Goal: Check status: Check status

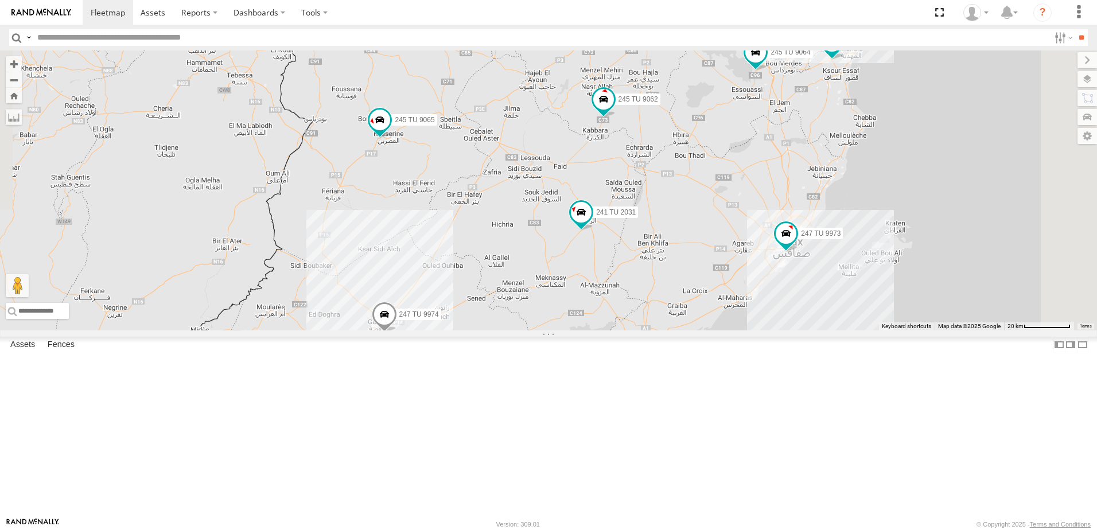
drag, startPoint x: 717, startPoint y: 270, endPoint x: 594, endPoint y: 512, distance: 270.7
click at [464, 437] on span at bounding box center [450, 421] width 25 height 31
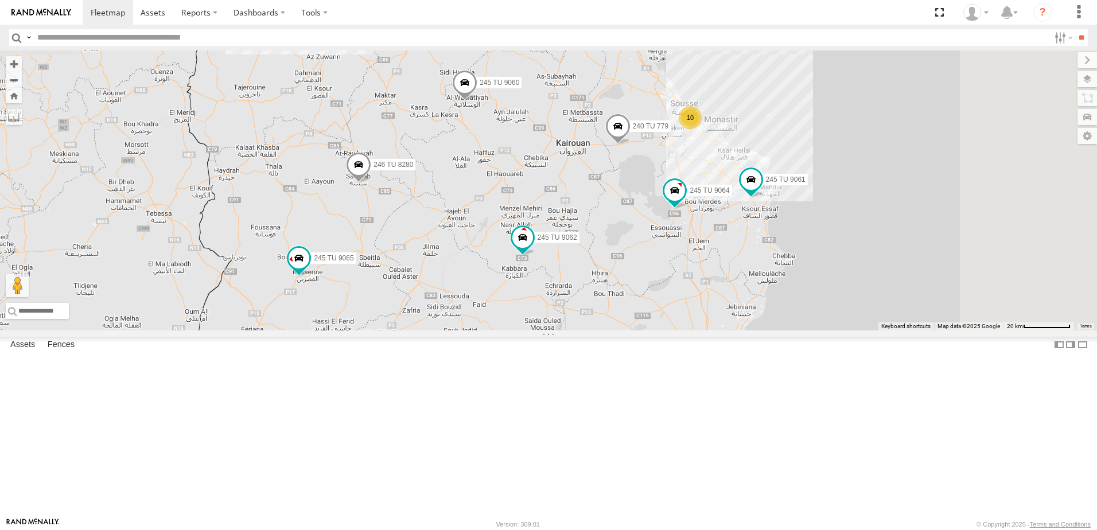
drag, startPoint x: 652, startPoint y: 335, endPoint x: 614, endPoint y: 391, distance: 67.6
click at [614, 330] on div "246 TU 8285 246 TU 8286 245 TU 4334 245 TU 9053 231 TU 3163 245 TU 9061 245 TU …" at bounding box center [548, 190] width 1097 height 280
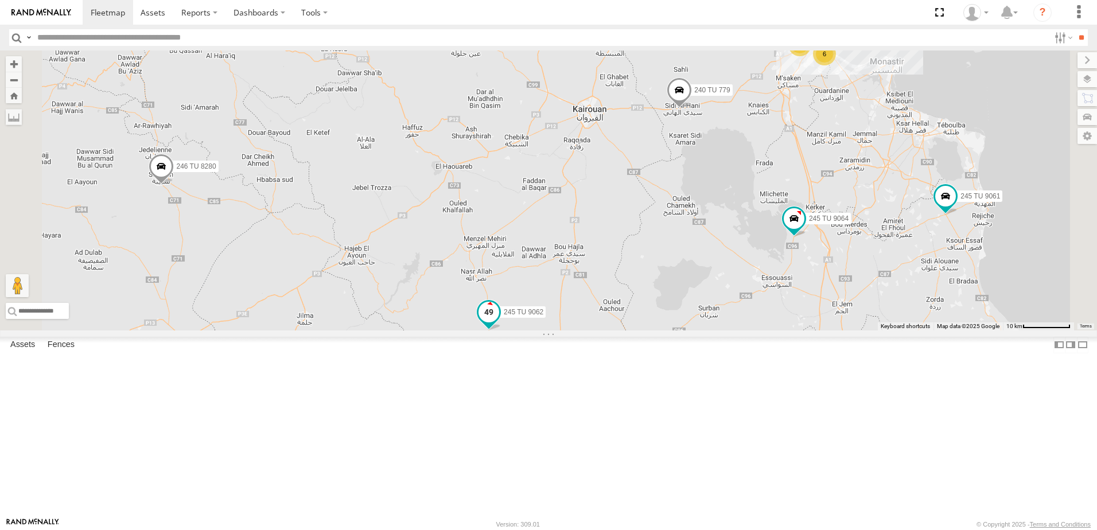
click at [499, 322] on span at bounding box center [488, 312] width 21 height 21
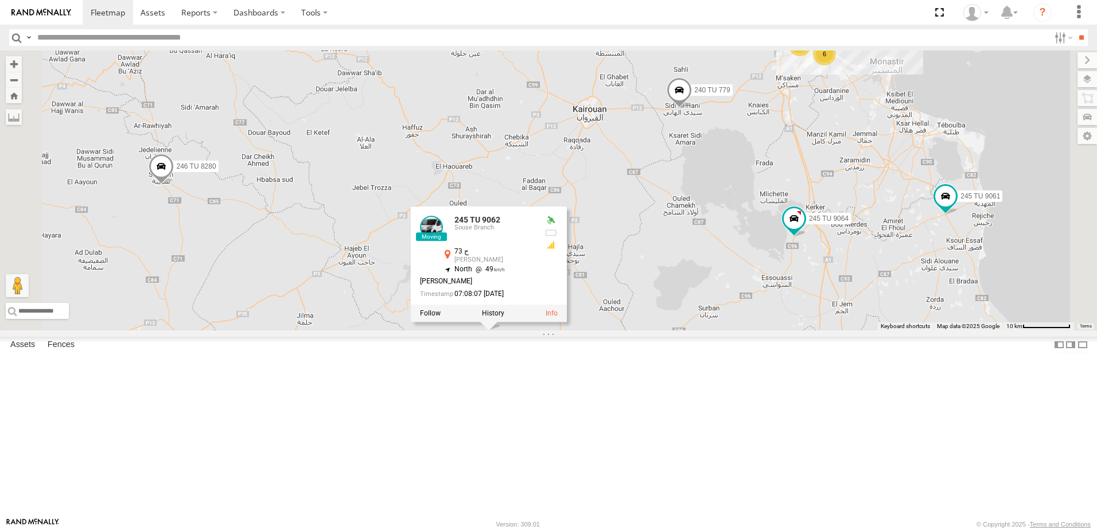
click at [494, 330] on div "246 TU 8285 246 TU 8286 245 TU 4334 245 TU 9053 231 TU 3163 245 TU 9061 245 TU …" at bounding box center [548, 190] width 1097 height 280
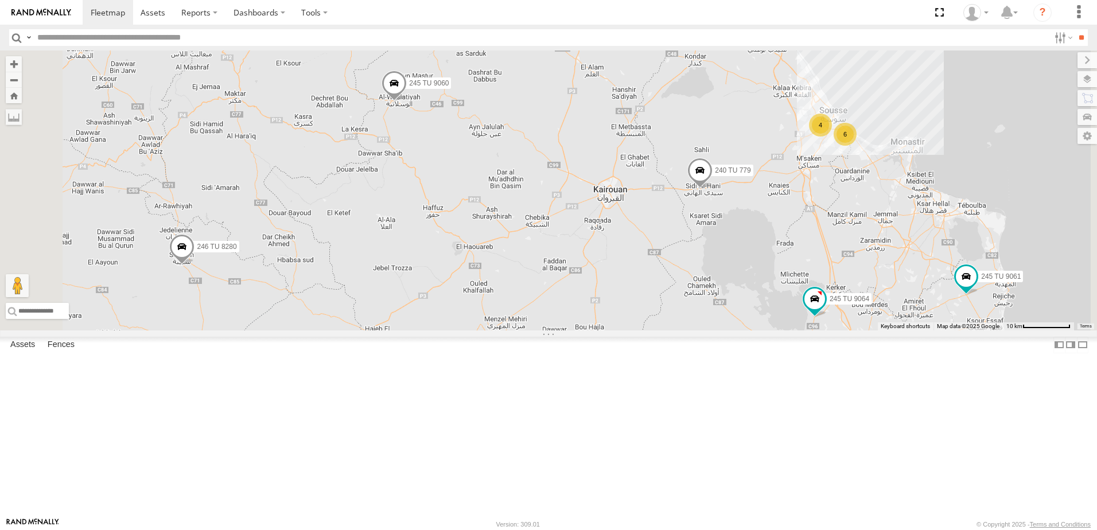
drag, startPoint x: 536, startPoint y: 217, endPoint x: 557, endPoint y: 301, distance: 86.8
click at [557, 301] on div "246 TU 8285 246 TU 8286 245 TU 4334 245 TU 9053 231 TU 3163 245 TU 9061 245 TU …" at bounding box center [548, 190] width 1097 height 280
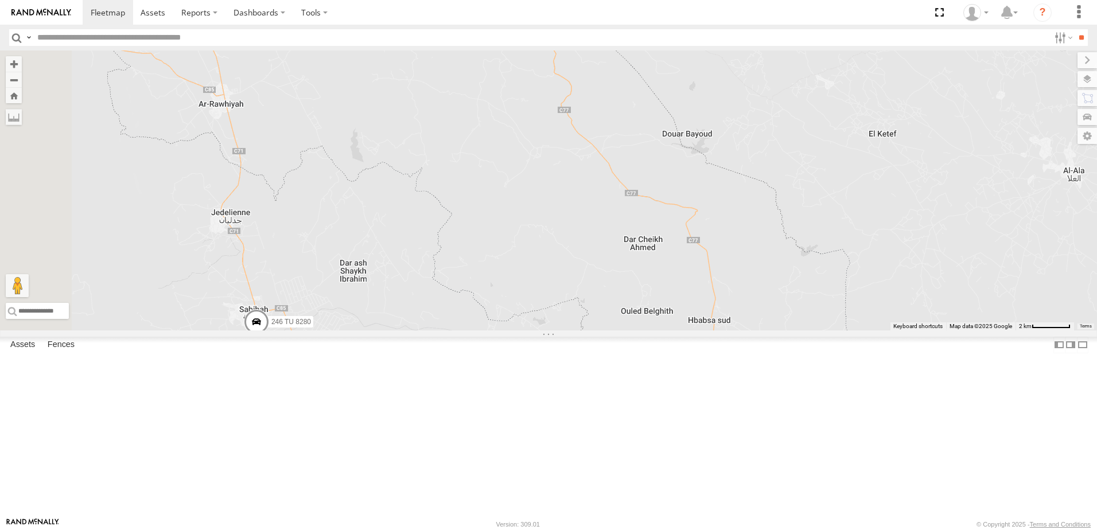
drag, startPoint x: 422, startPoint y: 351, endPoint x: 505, endPoint y: 363, distance: 84.7
click at [505, 330] on div "246 TU 8285 246 TU 8286 245 TU 4334 245 TU 9053 231 TU 3163 245 TU 9061 245 TU …" at bounding box center [548, 190] width 1097 height 280
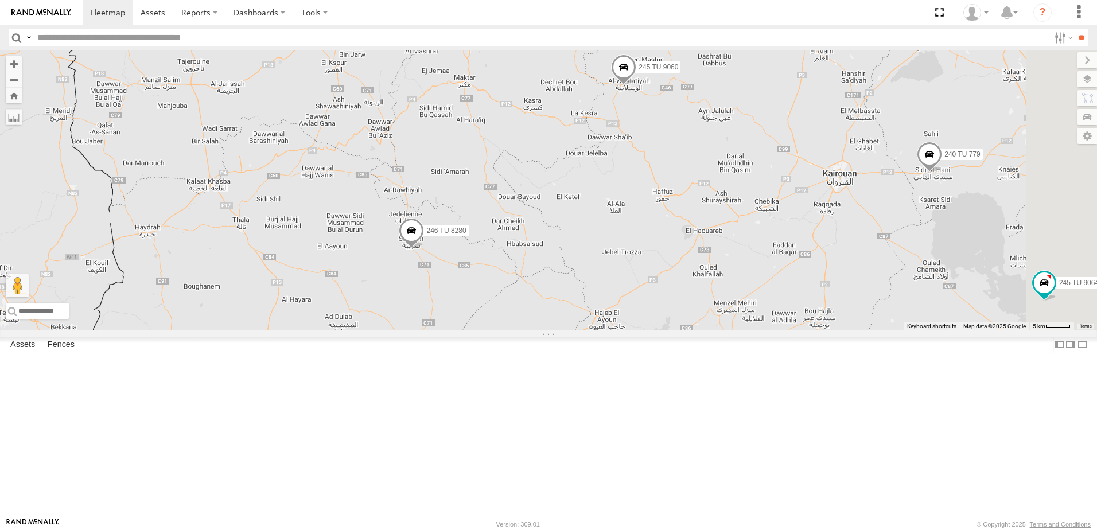
drag, startPoint x: 691, startPoint y: 225, endPoint x: 660, endPoint y: 283, distance: 65.7
click at [660, 283] on div "246 TU 8285 246 TU 8286 245 TU 4334 245 TU 9053 231 TU 3163 245 TU 9061 245 TU …" at bounding box center [548, 190] width 1097 height 280
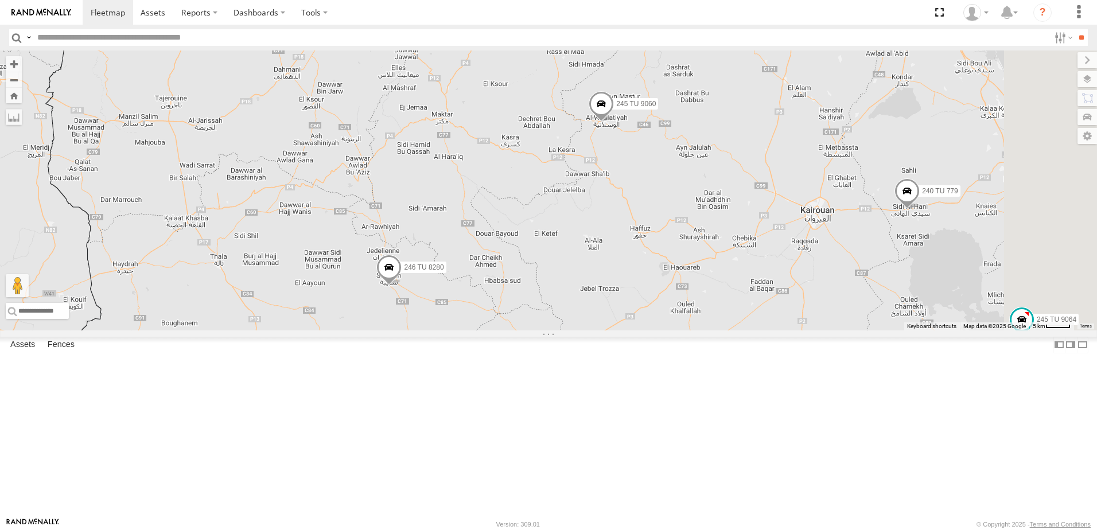
click at [614, 122] on span at bounding box center [601, 106] width 25 height 31
click at [524, 177] on div "246 TU 8285 246 TU 8286 245 TU 4334 245 TU 9053 231 TU 3163 245 TU 9061 245 TU …" at bounding box center [548, 190] width 1097 height 280
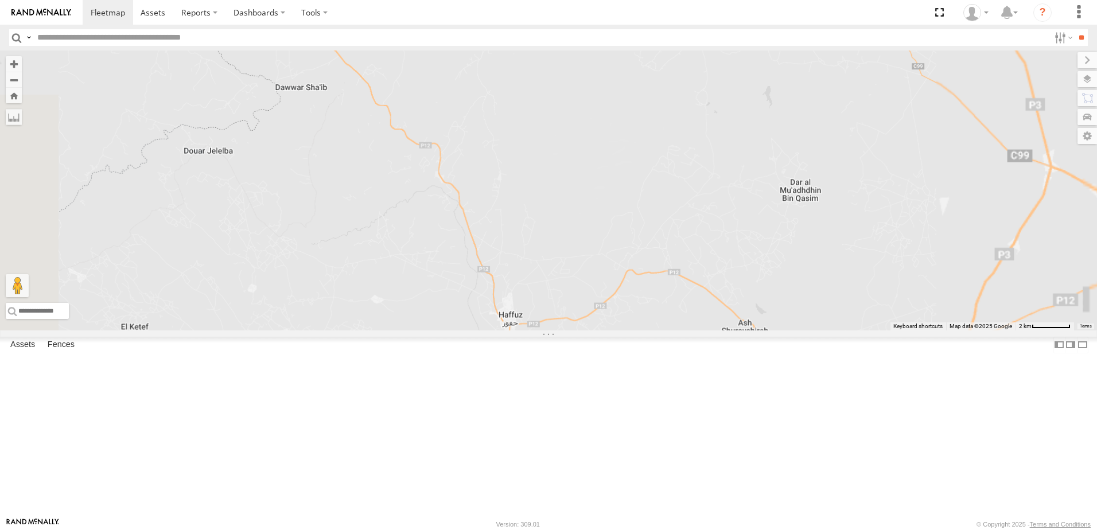
drag, startPoint x: 799, startPoint y: 261, endPoint x: 659, endPoint y: 389, distance: 189.6
click at [661, 330] on div "245 TU 9062 246 TU 8280 245 TU 9060 240 TU 779" at bounding box center [548, 190] width 1097 height 280
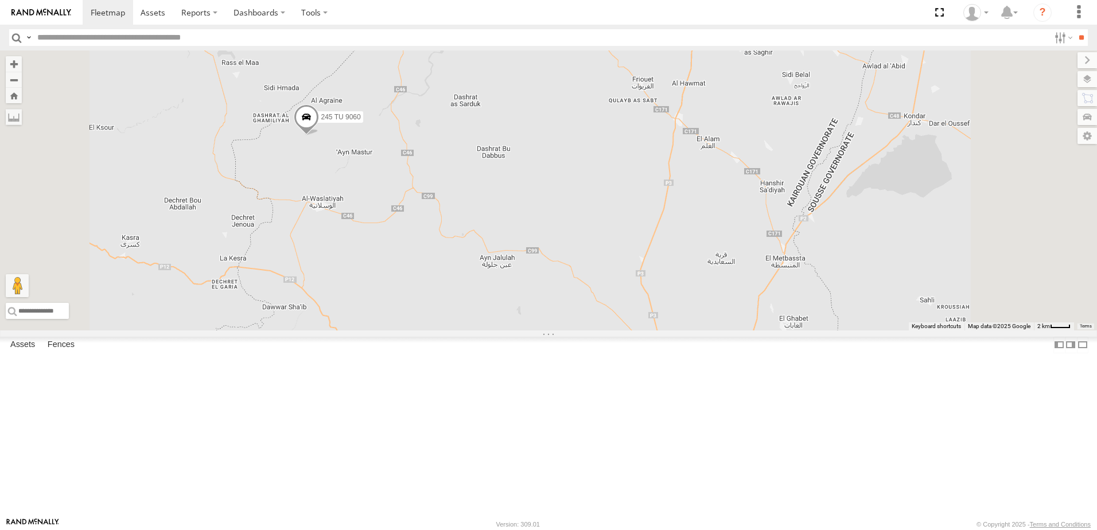
drag, startPoint x: 660, startPoint y: 240, endPoint x: 649, endPoint y: 341, distance: 101.6
click at [649, 330] on div "245 TU 9062 246 TU 8280 245 TU 9060 240 TU 779" at bounding box center [548, 190] width 1097 height 280
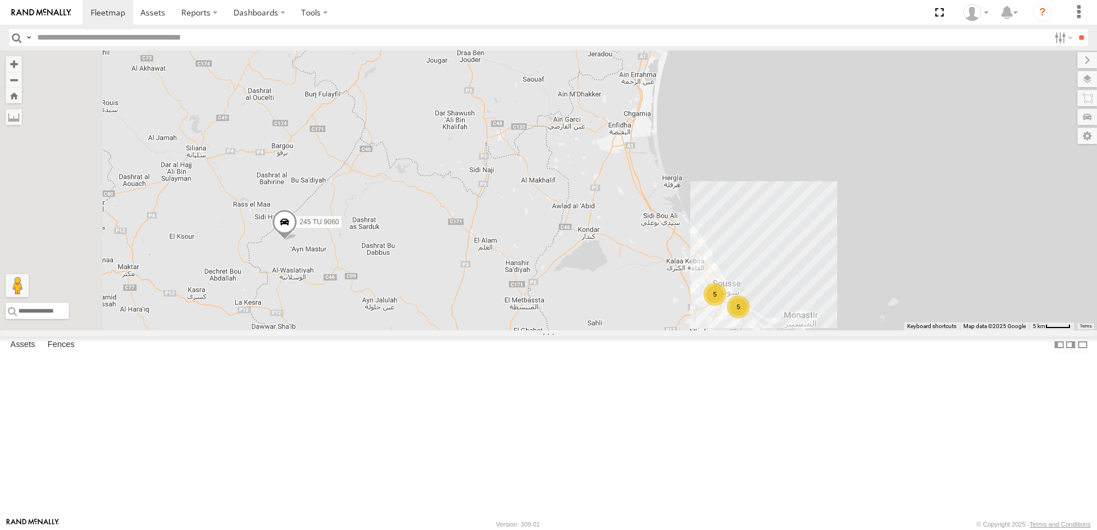
drag, startPoint x: 560, startPoint y: 303, endPoint x: 637, endPoint y: 303, distance: 77.4
click at [637, 303] on div "245 TU 9062 246 TU 8280 245 TU 9060 240 TU 779 241 TU 2027 245 TU 4330 245 TU 9…" at bounding box center [548, 190] width 1097 height 280
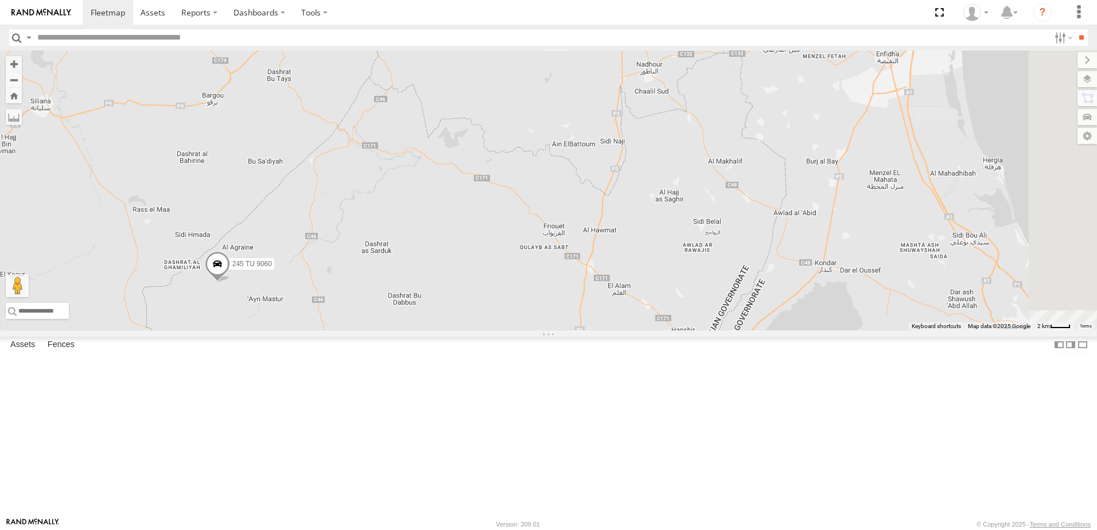
click at [230, 282] on span at bounding box center [217, 266] width 25 height 31
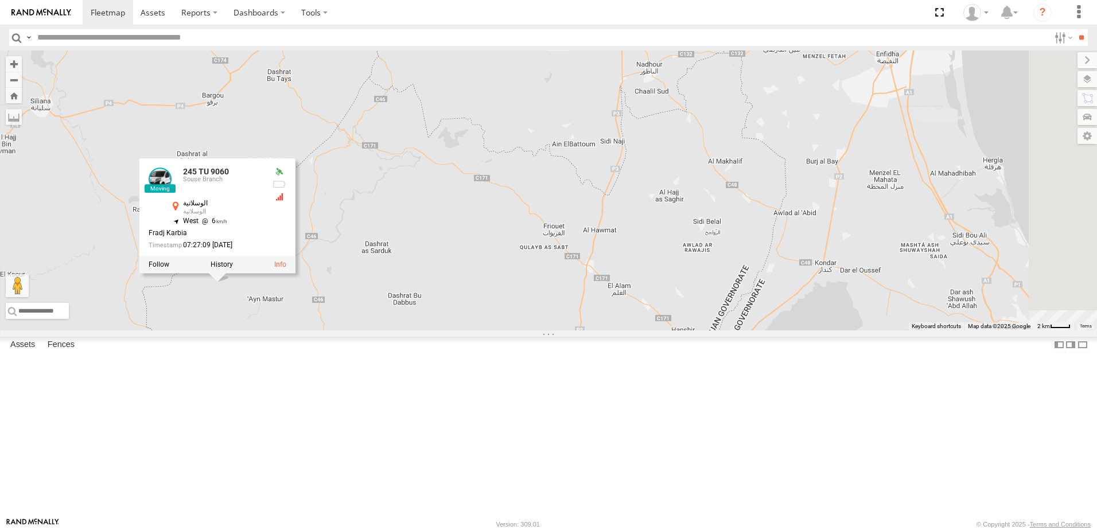
click at [552, 330] on div "245 TU 9062 246 TU 8280 245 TU 9060 240 TU 779 241 TU 2027 245 TU 4330 245 TU 9…" at bounding box center [548, 190] width 1097 height 280
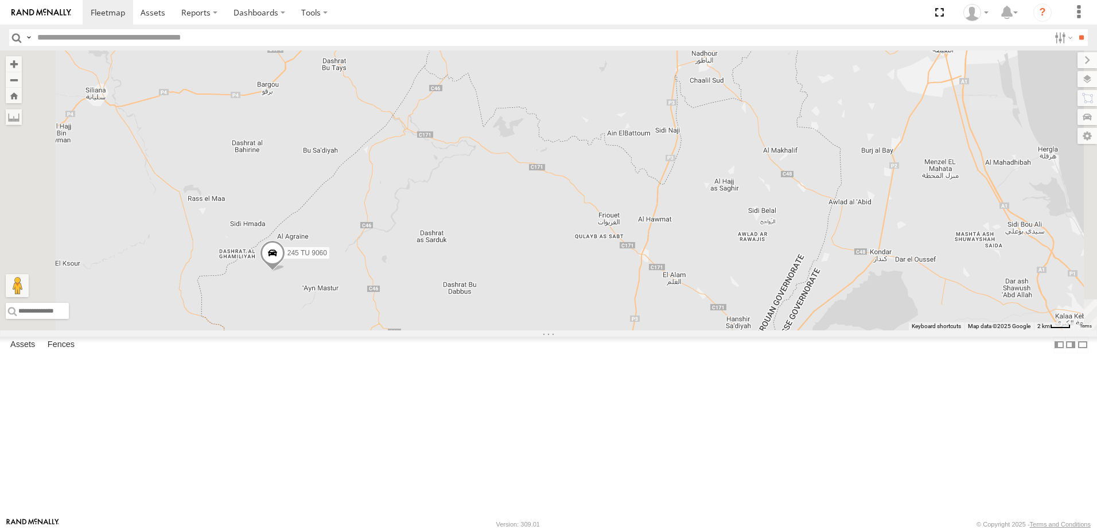
drag, startPoint x: 468, startPoint y: 267, endPoint x: 526, endPoint y: 256, distance: 59.5
click at [526, 256] on div "245 TU 9062 246 TU 8280 245 TU 9060 240 TU 779 241 TU 2027 245 TU 4330 245 TU 9…" at bounding box center [548, 190] width 1097 height 280
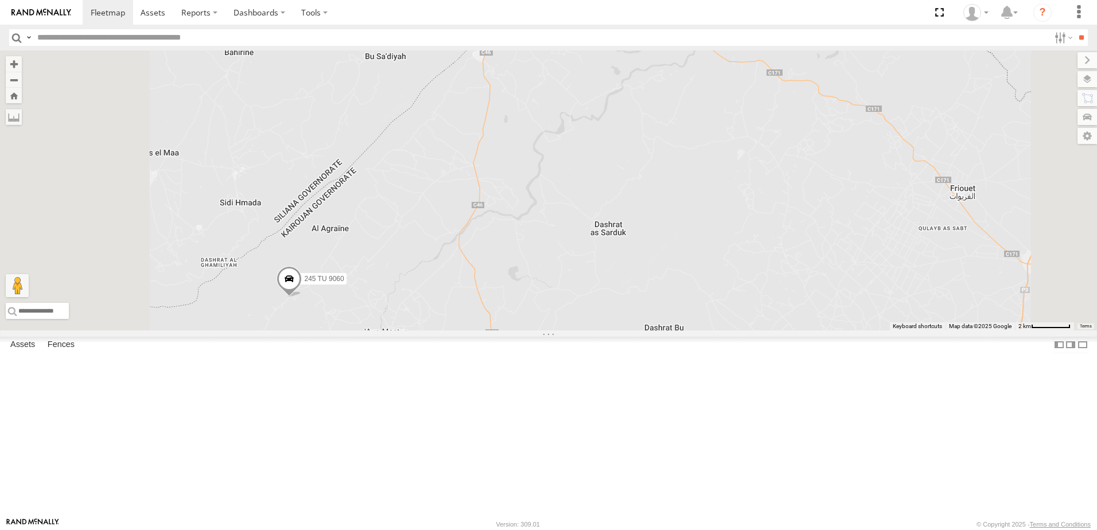
drag, startPoint x: 537, startPoint y: 267, endPoint x: 565, endPoint y: 253, distance: 31.6
click at [565, 253] on div "245 TU 9062 246 TU 8280 245 TU 9060 240 TU 779 241 TU 2027 245 TU 4330 245 TU 9…" at bounding box center [548, 190] width 1097 height 280
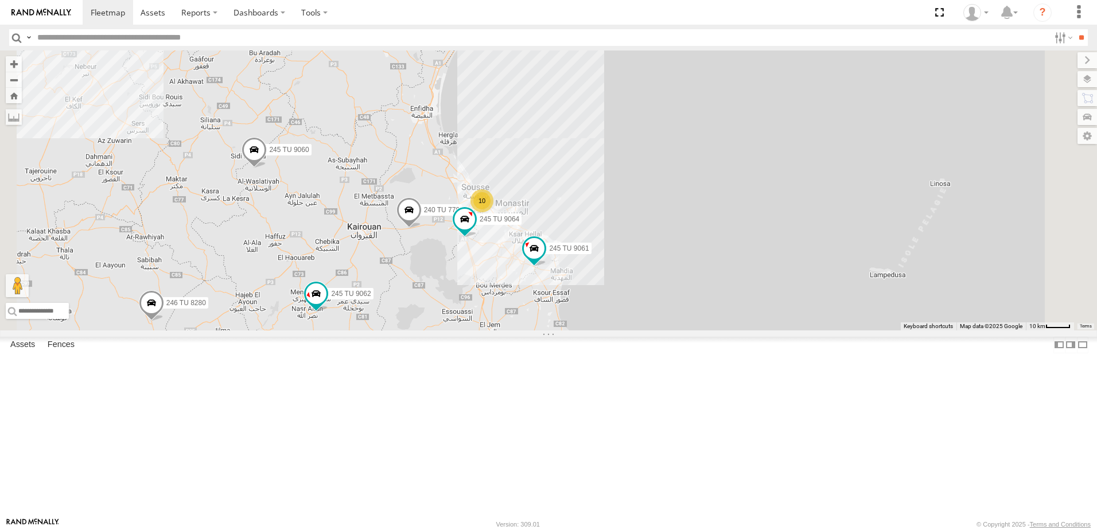
drag, startPoint x: 504, startPoint y: 294, endPoint x: 485, endPoint y: 239, distance: 57.7
click at [487, 235] on div "245 TU 9062 246 TU 8280 245 TU 9060 240 TU 779 241 TU 2027 245 TU 4330 245 TU 9…" at bounding box center [548, 190] width 1097 height 280
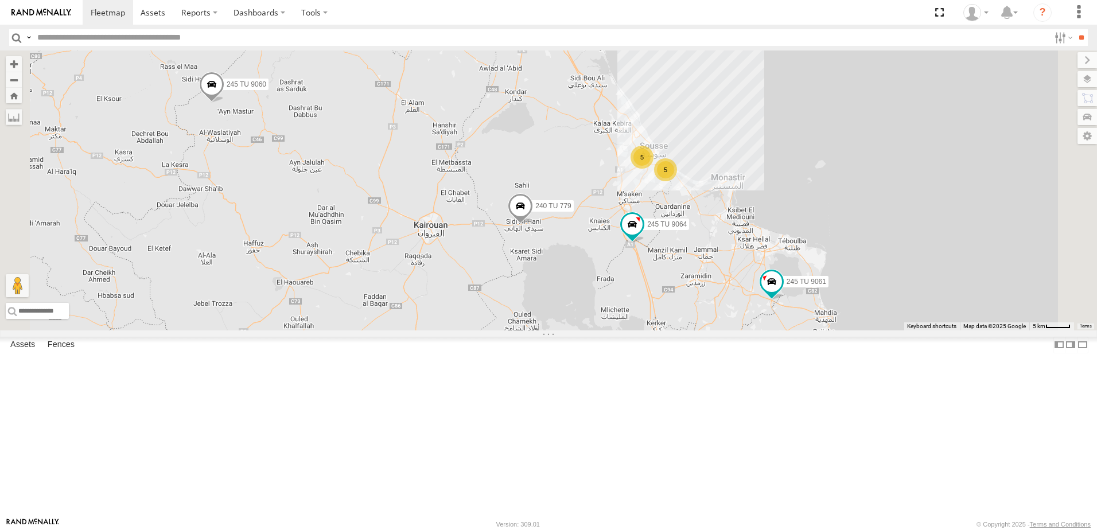
click at [533, 224] on span at bounding box center [520, 208] width 25 height 31
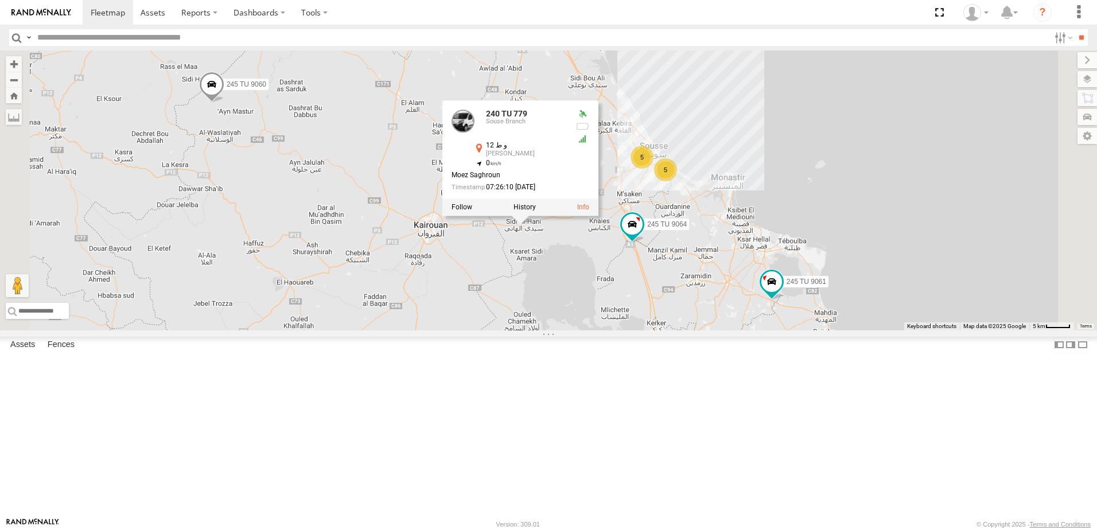
click at [453, 289] on div "245 TU 9061 245 TU 9062 245 TU 9060 240 TU 779 245 TU 9064 5 5 240 TU 779 Souse…" at bounding box center [548, 190] width 1097 height 280
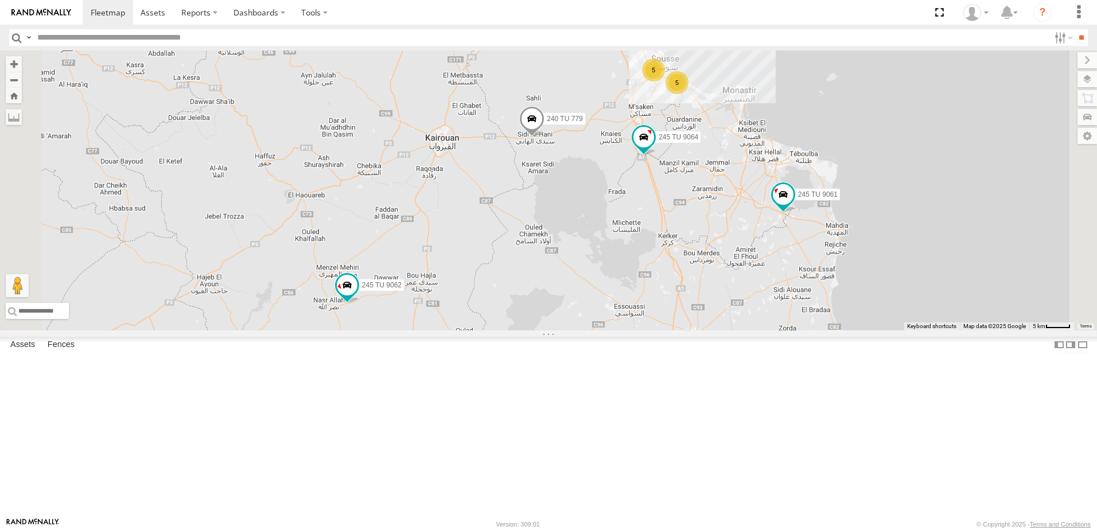
drag, startPoint x: 513, startPoint y: 355, endPoint x: 528, endPoint y: 263, distance: 92.9
click at [528, 263] on div "245 TU 9061 245 TU 9062 245 TU 9060 240 TU 779 245 TU 9064 5 5" at bounding box center [548, 190] width 1097 height 280
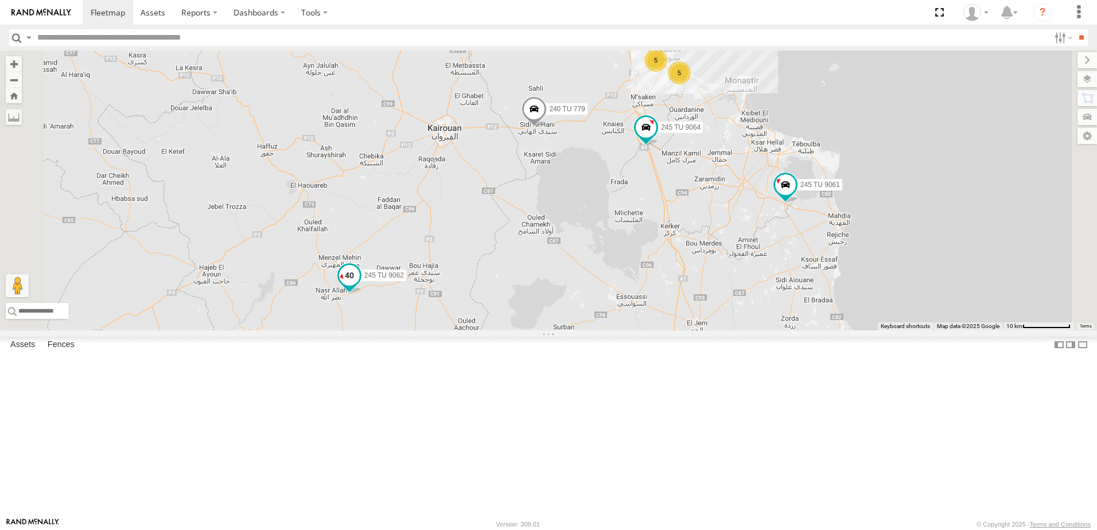
click at [360, 286] on span at bounding box center [349, 276] width 21 height 21
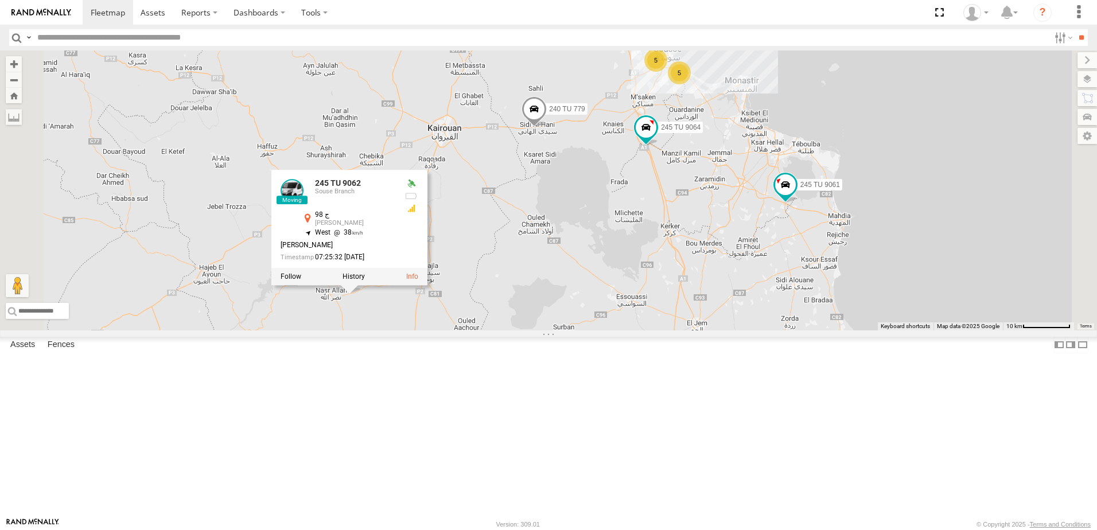
click at [503, 170] on div "245 TU 9061 245 TU 9062 245 TU 9060 240 TU 779 245 TU 9064 5 5 245 TU 9062 Sous…" at bounding box center [548, 190] width 1097 height 280
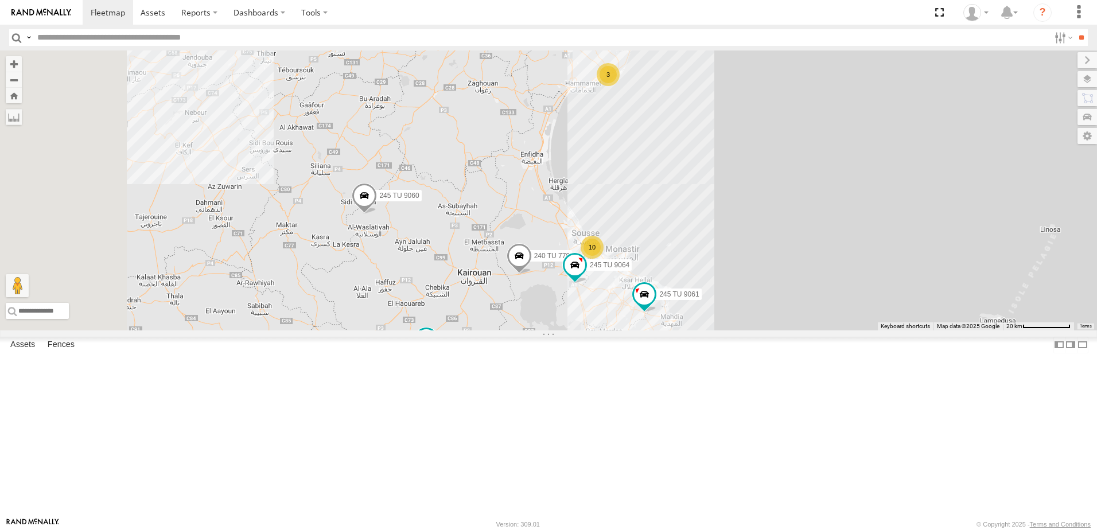
drag, startPoint x: 463, startPoint y: 309, endPoint x: 527, endPoint y: 381, distance: 96.8
click at [527, 330] on div "245 TU 9061 245 TU 9062 245 TU 9060 240 TU 779 245 TU 9064 10 245 TU 4330 5 3 2…" at bounding box center [548, 190] width 1097 height 280
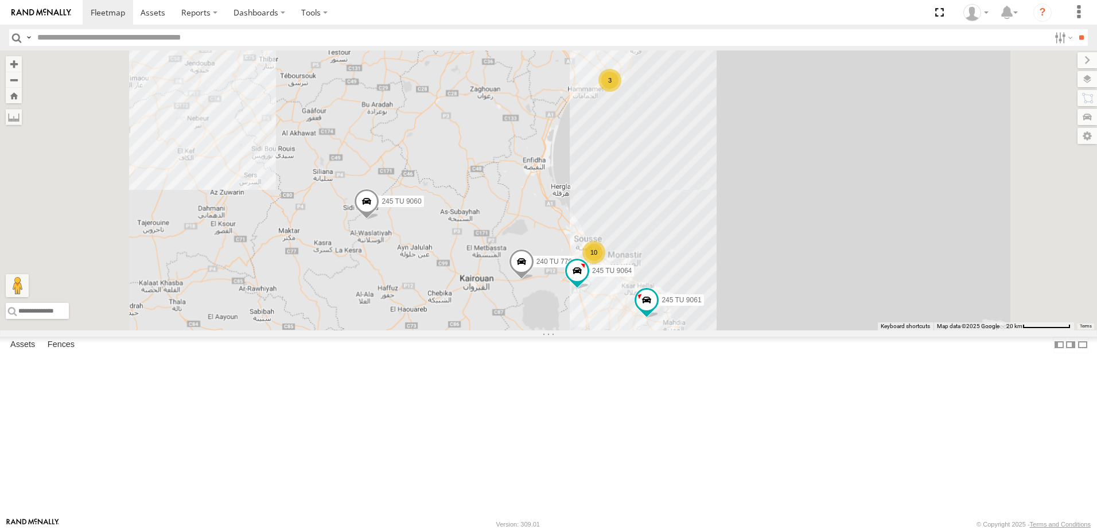
drag, startPoint x: 535, startPoint y: 345, endPoint x: 520, endPoint y: 291, distance: 55.9
click at [520, 291] on div "245 TU 9061 245 TU 9062 245 TU 9060 240 TU 779 245 TU 9064 245 TU 4330 246 TU 8…" at bounding box center [548, 190] width 1097 height 280
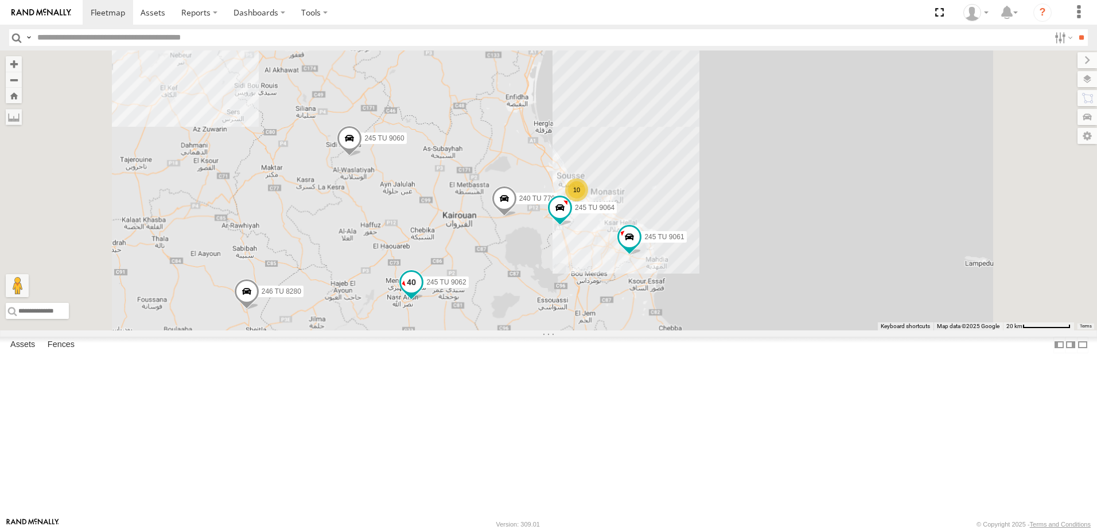
click at [422, 293] on span at bounding box center [411, 282] width 21 height 21
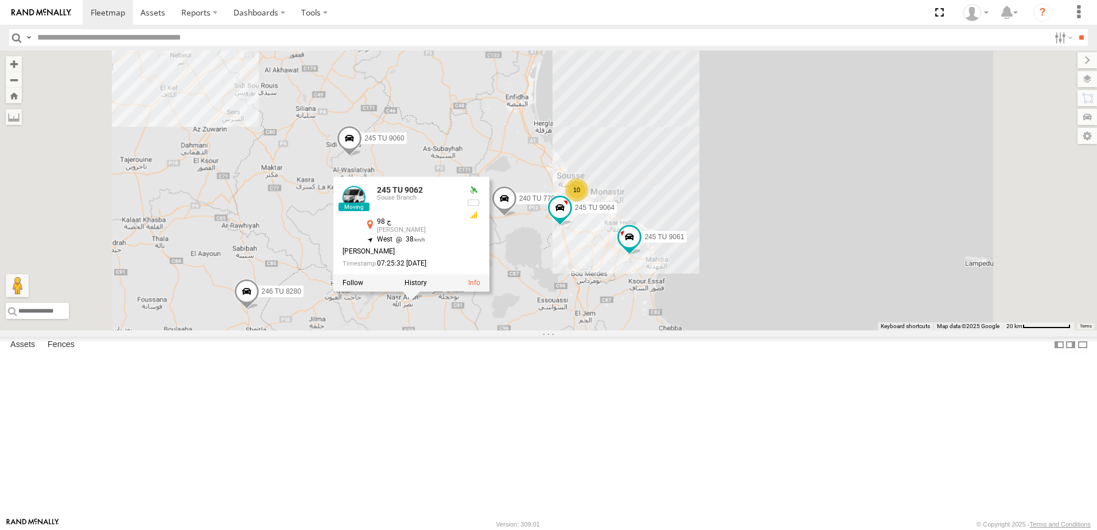
click at [365, 209] on link at bounding box center [353, 197] width 23 height 23
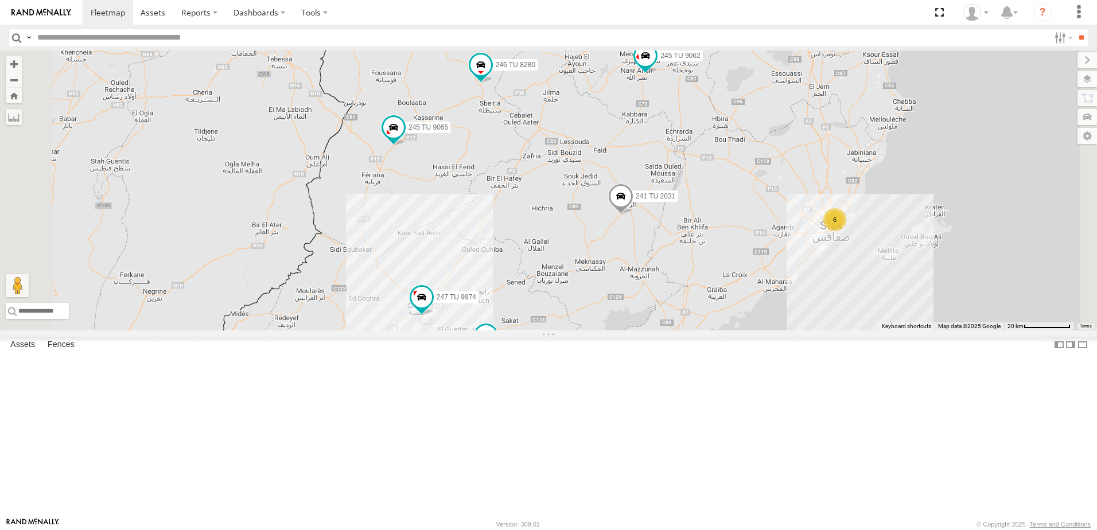
drag, startPoint x: 583, startPoint y: 271, endPoint x: 585, endPoint y: 325, distance: 54.0
click at [562, 330] on div "246 TU 8285 246 TU 8286 245 TU 9053 231 TU 3163 245 TU 9065 245 TU 9062 246 TU …" at bounding box center [548, 190] width 1097 height 280
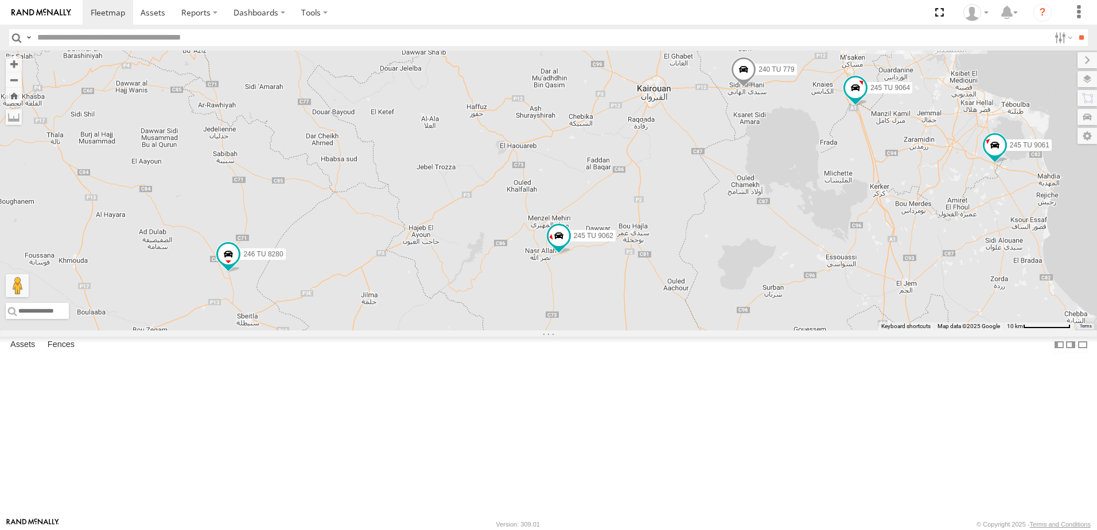
drag, startPoint x: 680, startPoint y: 364, endPoint x: 504, endPoint y: 427, distance: 187.1
click at [504, 330] on div "246 TU 8285 246 TU 8286 245 TU 9053 231 TU 3163 245 TU 9065 245 TU 9062 246 TU …" at bounding box center [548, 190] width 1097 height 280
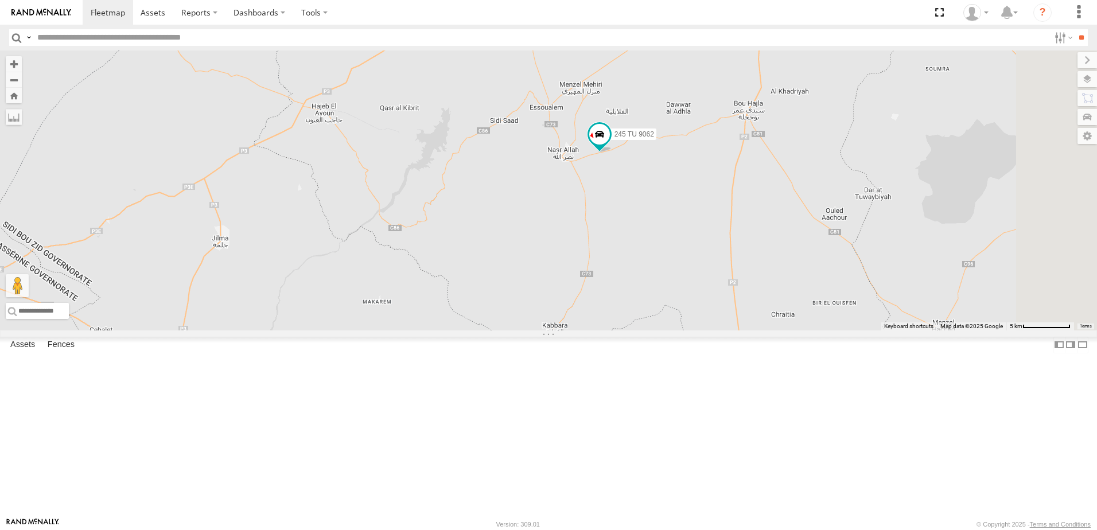
drag, startPoint x: 836, startPoint y: 201, endPoint x: 656, endPoint y: 270, distance: 193.0
click at [656, 270] on div "246 TU 8285 246 TU 8286 245 TU 9053 231 TU 3163 245 TU 9065 245 TU 9062 246 TU …" at bounding box center [548, 190] width 1097 height 280
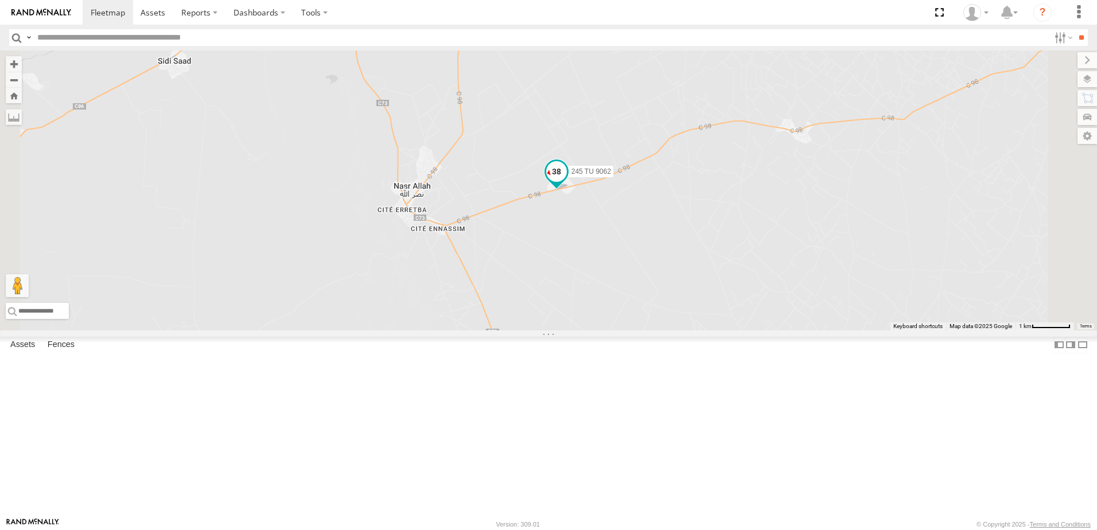
click at [567, 182] on span at bounding box center [556, 171] width 21 height 21
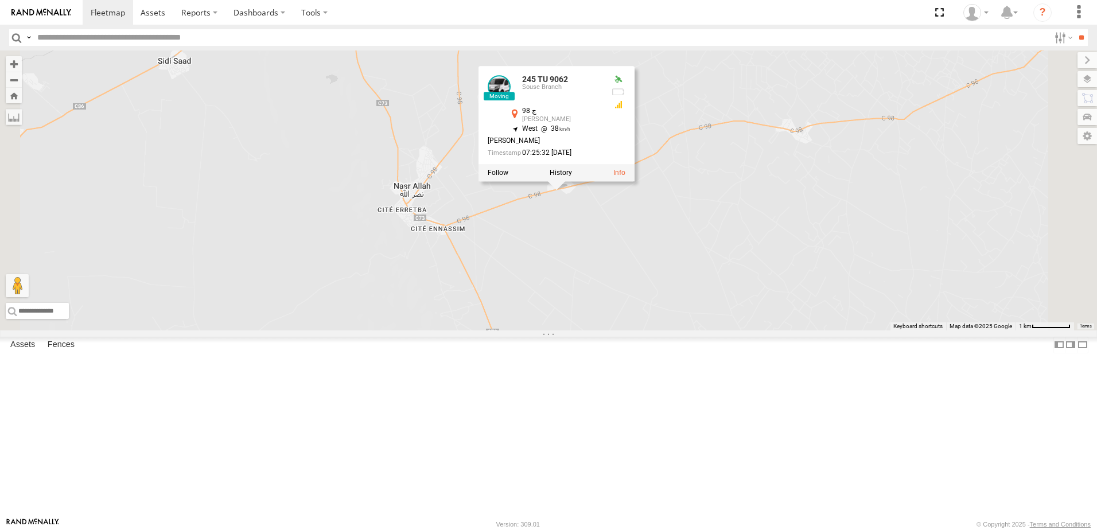
click at [515, 192] on div "246 TU 8285 246 TU 8286 245 TU 9053 231 TU 3163 245 TU 9065 245 TU 9062 246 TU …" at bounding box center [548, 190] width 1097 height 280
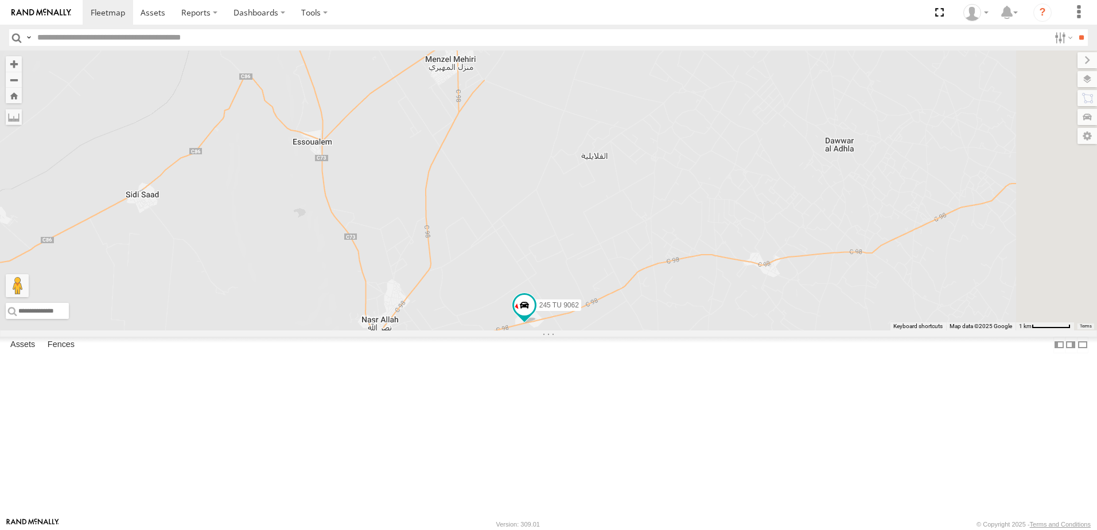
drag, startPoint x: 605, startPoint y: 237, endPoint x: 573, endPoint y: 371, distance: 137.5
click at [573, 330] on div "246 TU 8285 246 TU 8286 245 TU 9053 231 TU 3163 245 TU 9065 245 TU 9062 246 TU …" at bounding box center [548, 190] width 1097 height 280
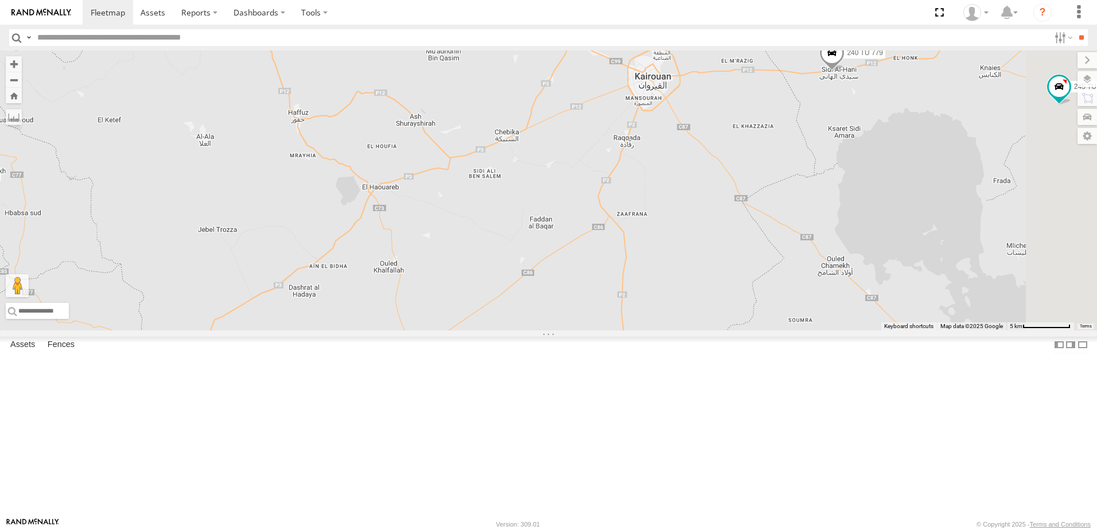
drag, startPoint x: 573, startPoint y: 242, endPoint x: 575, endPoint y: 417, distance: 175.0
click at [575, 330] on div "246 TU 8285 246 TU 8286 245 TU 9053 231 TU 3163 245 TU 9065 245 TU 9062 246 TU …" at bounding box center [548, 190] width 1097 height 280
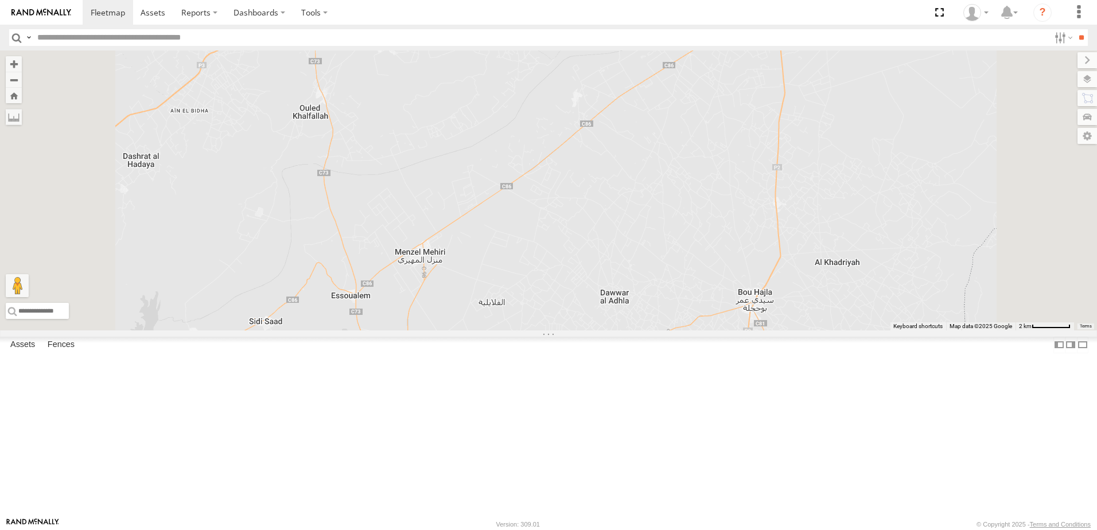
drag, startPoint x: 623, startPoint y: 363, endPoint x: 598, endPoint y: 126, distance: 238.3
click at [598, 126] on div "246 TU 8285 246 TU 8286 245 TU 9053 231 TU 3163 245 TU 9065 245 TU 9062 246 TU …" at bounding box center [548, 190] width 1097 height 280
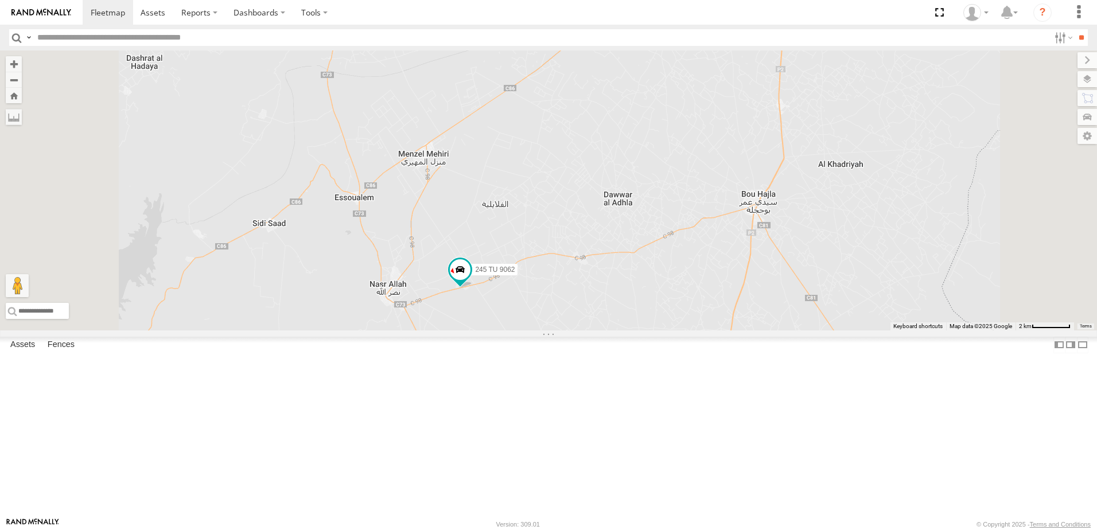
drag, startPoint x: 624, startPoint y: 352, endPoint x: 625, endPoint y: 283, distance: 68.3
click at [625, 283] on div "246 TU 8285 246 TU 8286 245 TU 9053 231 TU 3163 245 TU 9065 245 TU 9062 246 TU …" at bounding box center [548, 190] width 1097 height 280
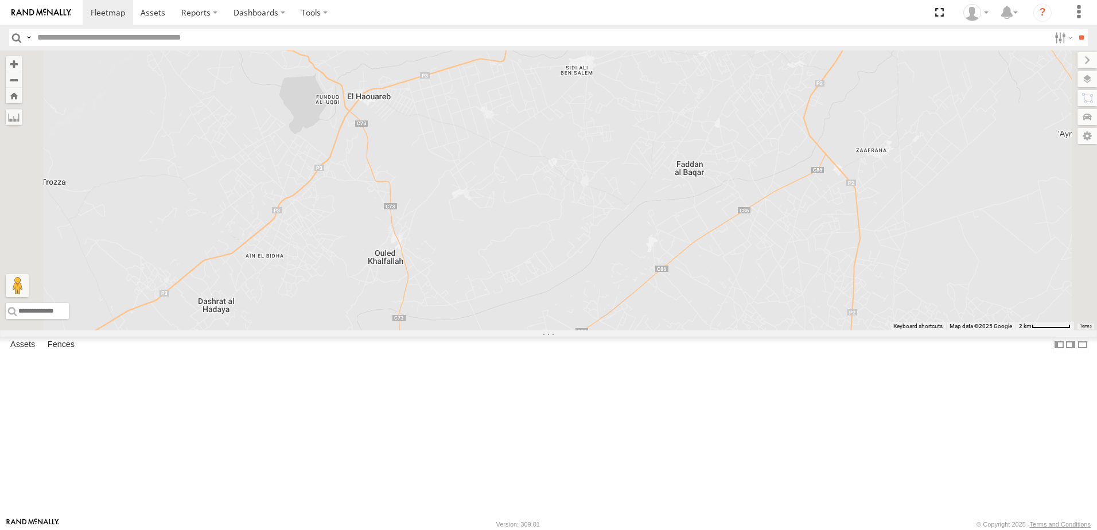
drag, startPoint x: 539, startPoint y: 275, endPoint x: 629, endPoint y: 559, distance: 298.5
click at [629, 529] on html at bounding box center [548, 265] width 1097 height 530
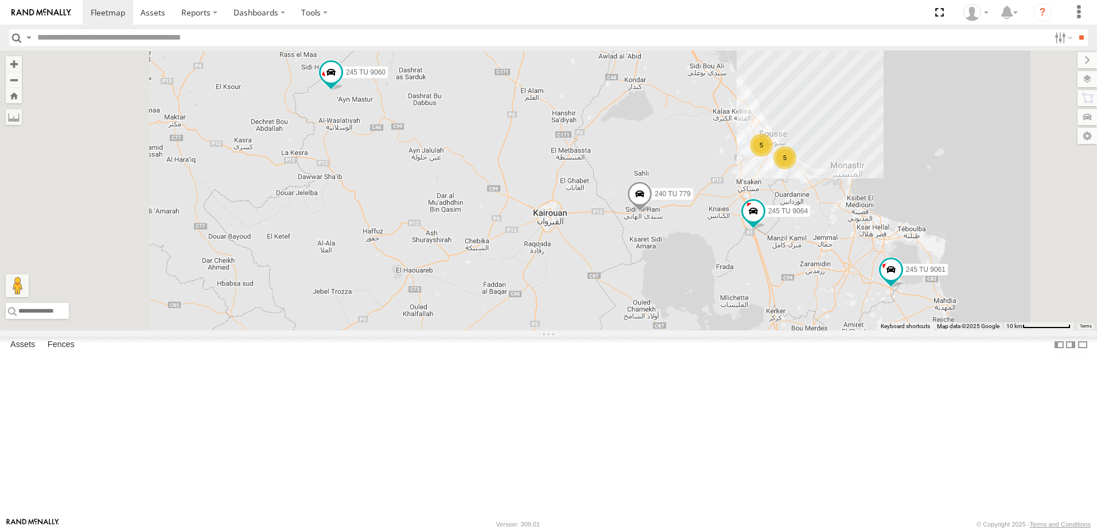
drag, startPoint x: 459, startPoint y: 113, endPoint x: 538, endPoint y: 320, distance: 221.2
click at [538, 320] on div "246 TU 8285 246 TU 8286 245 TU 9053 231 TU 3163 245 TU 9065 245 TU 9062 246 TU …" at bounding box center [548, 190] width 1097 height 280
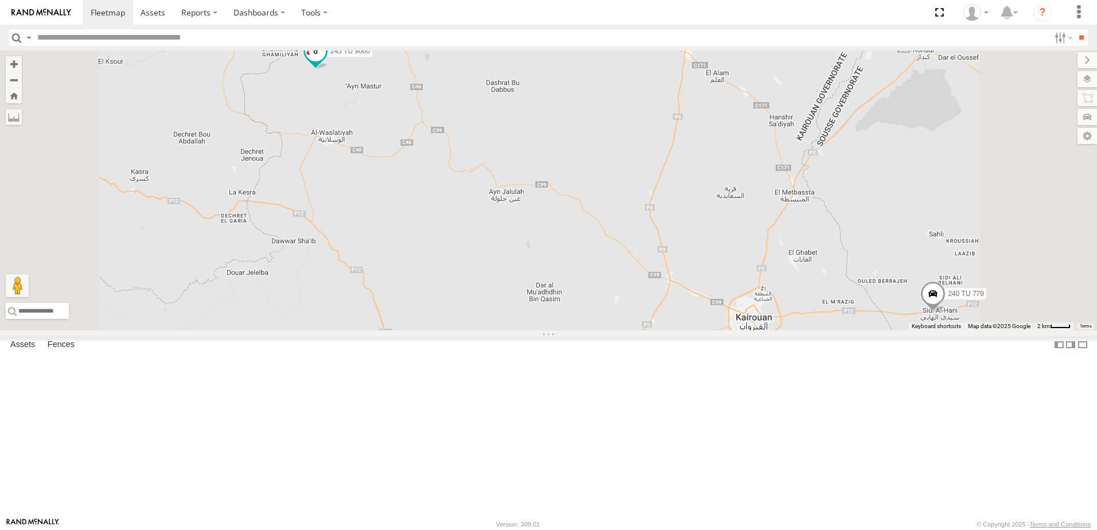
click at [326, 61] on span at bounding box center [315, 51] width 21 height 21
click at [546, 268] on div "246 TU 8285 246 TU 8286 245 TU 9053 231 TU 3163 245 TU 9065 245 TU 9062 246 TU …" at bounding box center [548, 190] width 1097 height 280
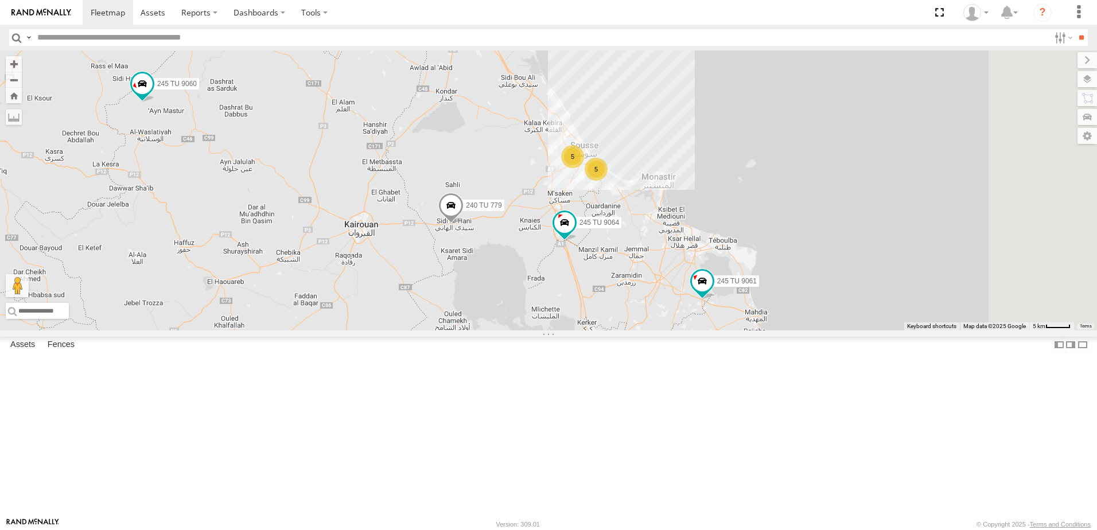
click at [451, 297] on div "246 TU 8285 246 TU 8286 245 TU 9053 231 TU 3163 245 TU 9065 245 TU 9062 246 TU …" at bounding box center [548, 190] width 1097 height 280
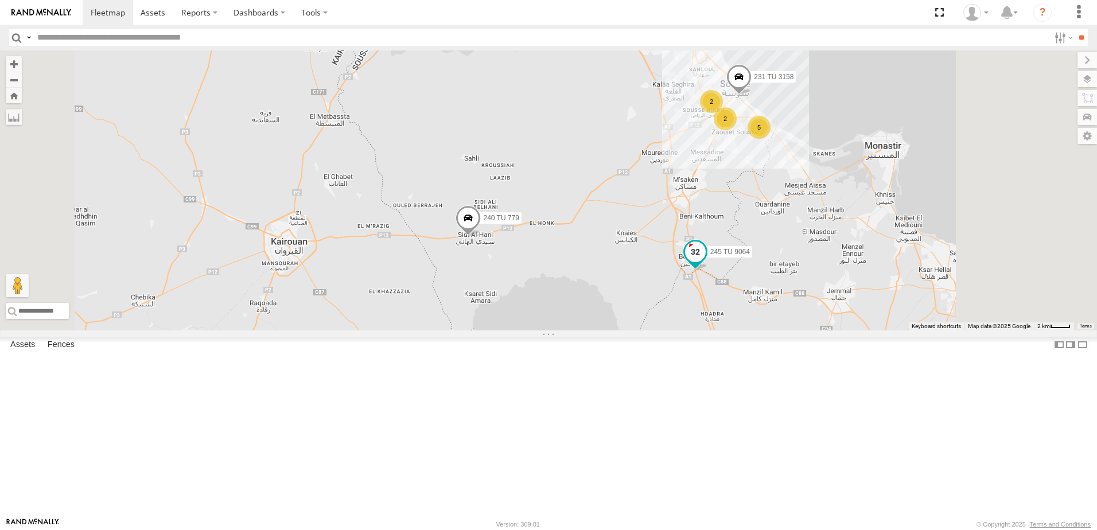
click at [706, 263] on span at bounding box center [695, 252] width 21 height 21
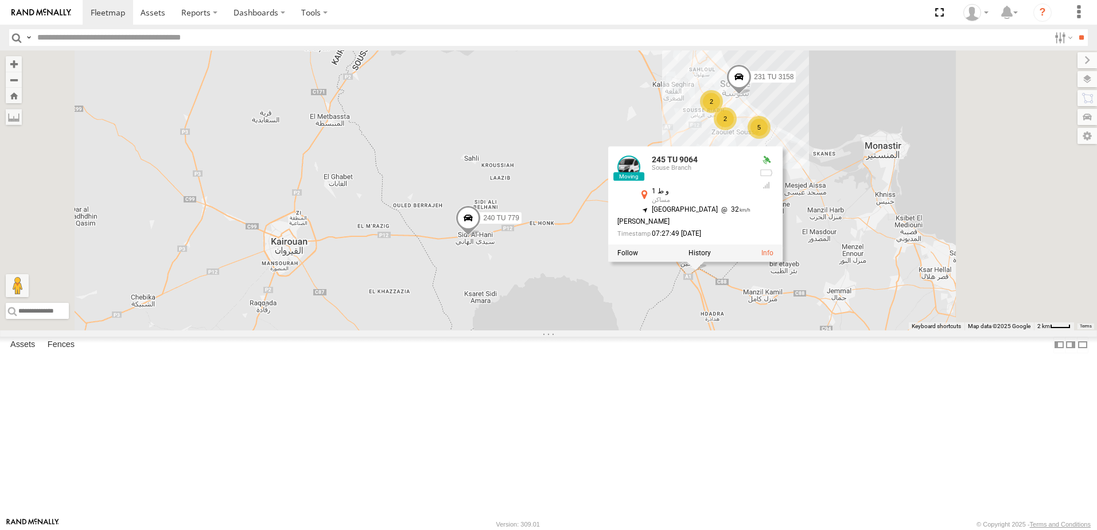
click at [670, 330] on div "246 TU 8285 246 TU 8286 245 TU 9053 231 TU 3163 245 TU 9065 245 TU 9062 246 TU …" at bounding box center [548, 190] width 1097 height 280
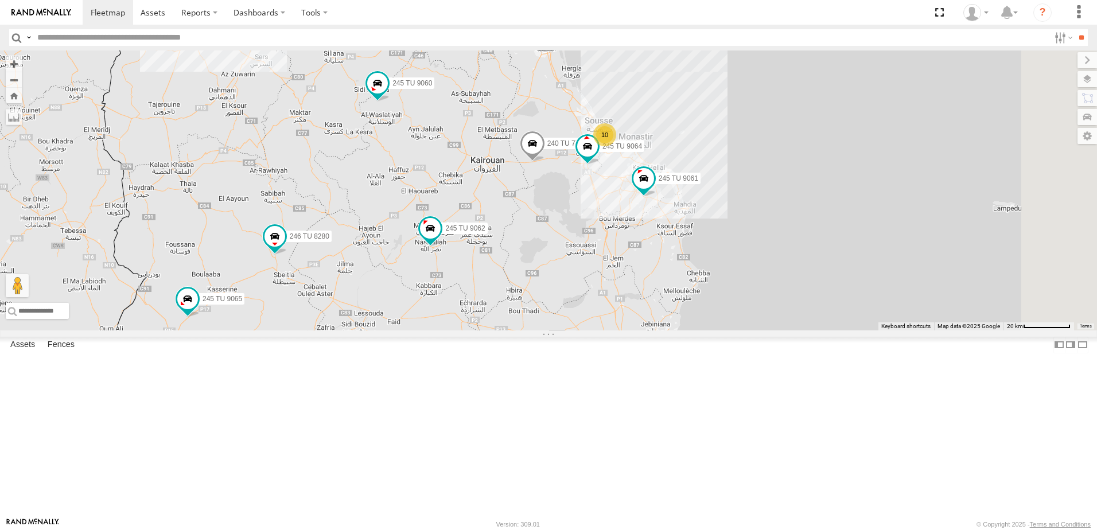
drag, startPoint x: 539, startPoint y: 266, endPoint x: 529, endPoint y: 291, distance: 27.6
click at [529, 291] on div "246 TU 8285 246 TU 8286 245 TU 9053 231 TU 3163 245 TU 9065 245 TU 9062 246 TU …" at bounding box center [548, 190] width 1097 height 280
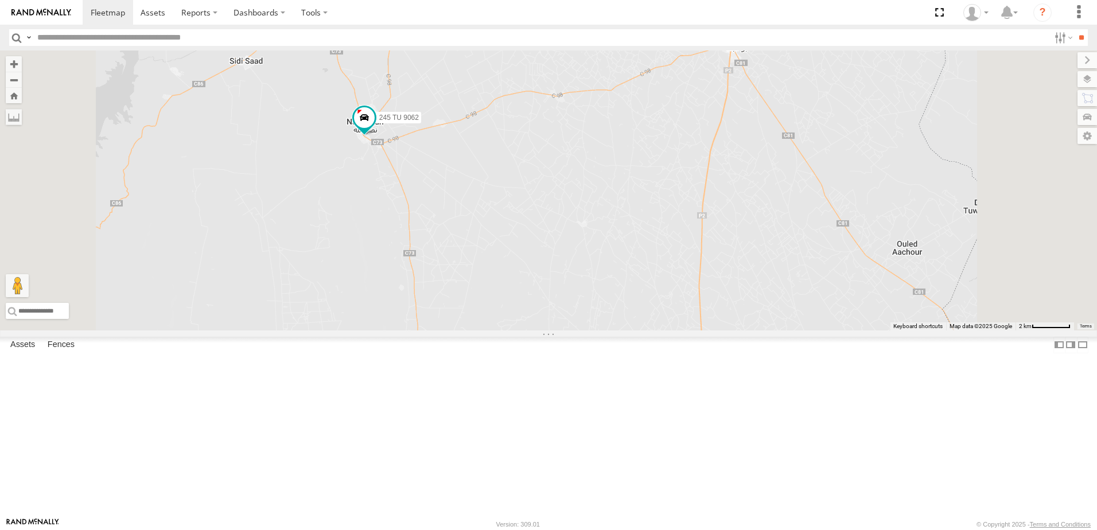
drag, startPoint x: 544, startPoint y: 286, endPoint x: 567, endPoint y: 402, distance: 118.2
click at [567, 330] on div "246 TU 8285 246 TU 8286 245 TU 9053 231 TU 3163 245 TU 9065 245 TU 9062 246 TU …" at bounding box center [548, 190] width 1097 height 280
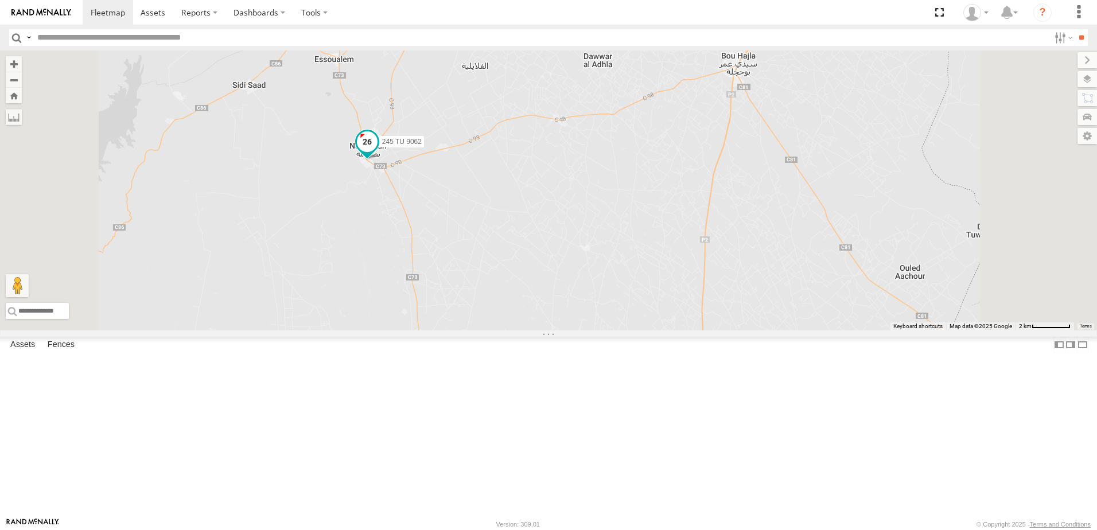
click at [377, 153] on span at bounding box center [367, 142] width 21 height 21
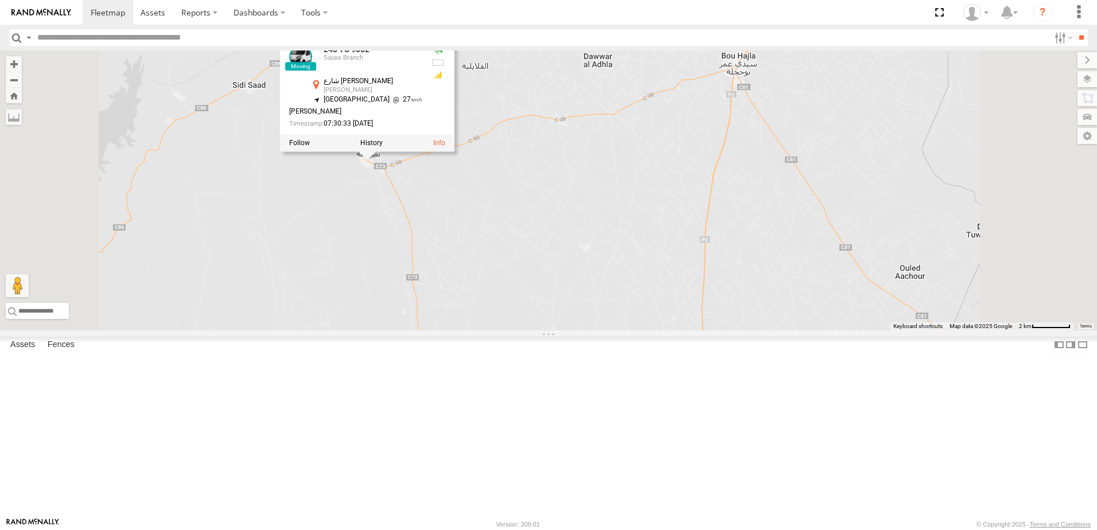
click at [415, 258] on div "246 TU 8285 246 TU 8286 245 TU 9053 231 TU 3163 245 TU 9065 245 TU 9062 246 TU …" at bounding box center [548, 190] width 1097 height 280
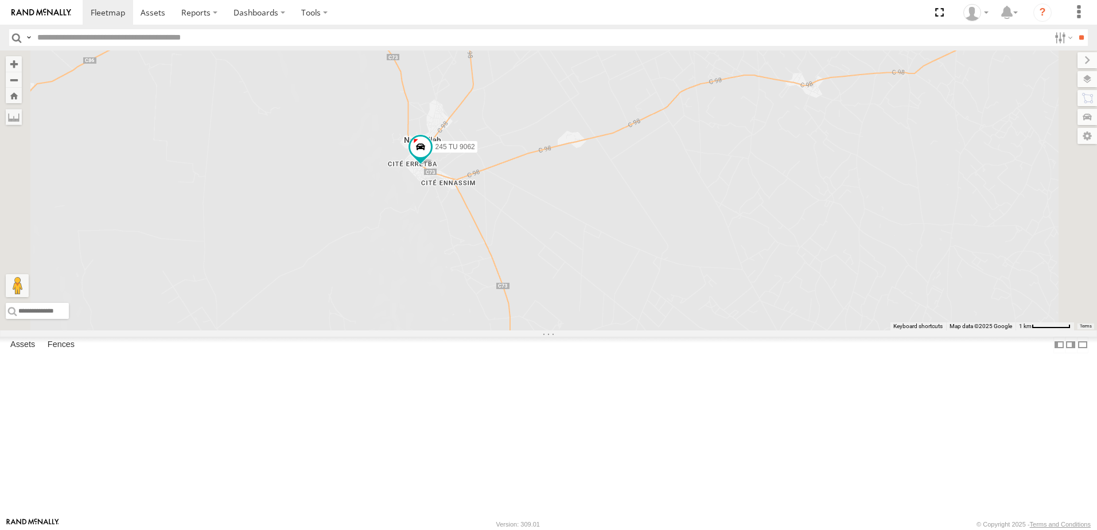
drag, startPoint x: 546, startPoint y: 283, endPoint x: 567, endPoint y: 388, distance: 107.1
click at [567, 330] on div "246 TU 8285 246 TU 8286 245 TU 9053 231 TU 3163 245 TU 9065 245 TU 9062 246 TU …" at bounding box center [548, 190] width 1097 height 280
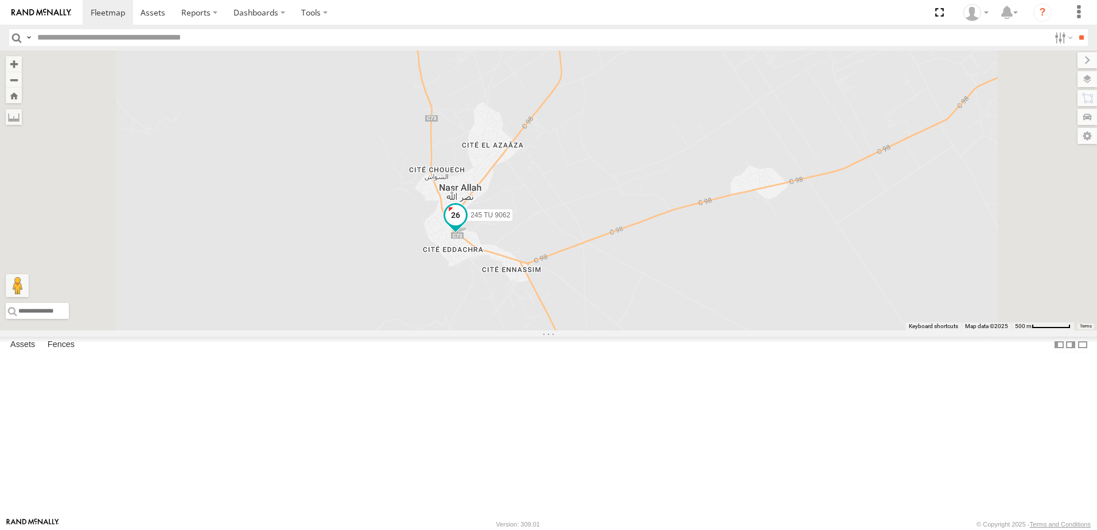
click at [468, 234] on span at bounding box center [455, 218] width 25 height 31
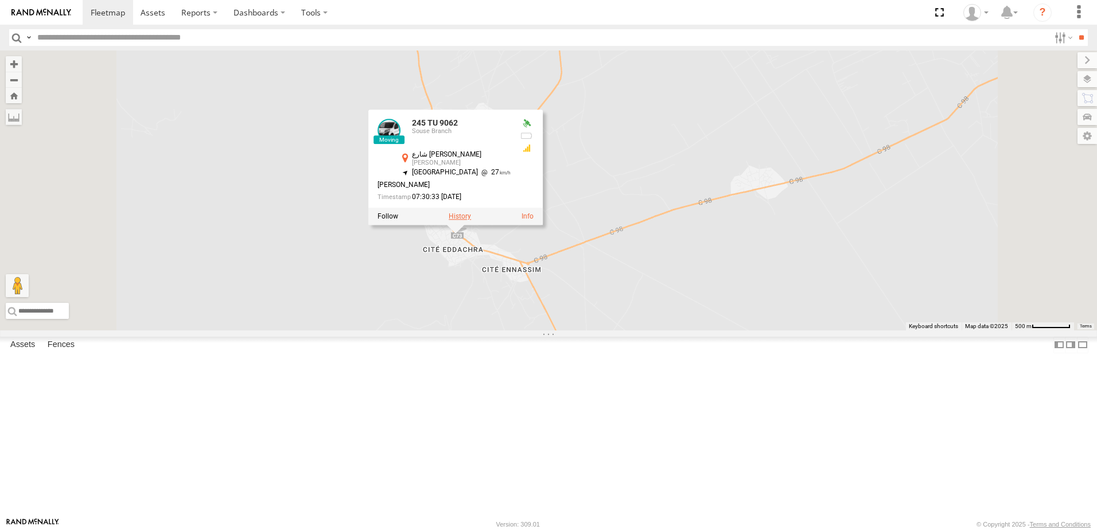
click at [471, 221] on label at bounding box center [460, 217] width 22 height 8
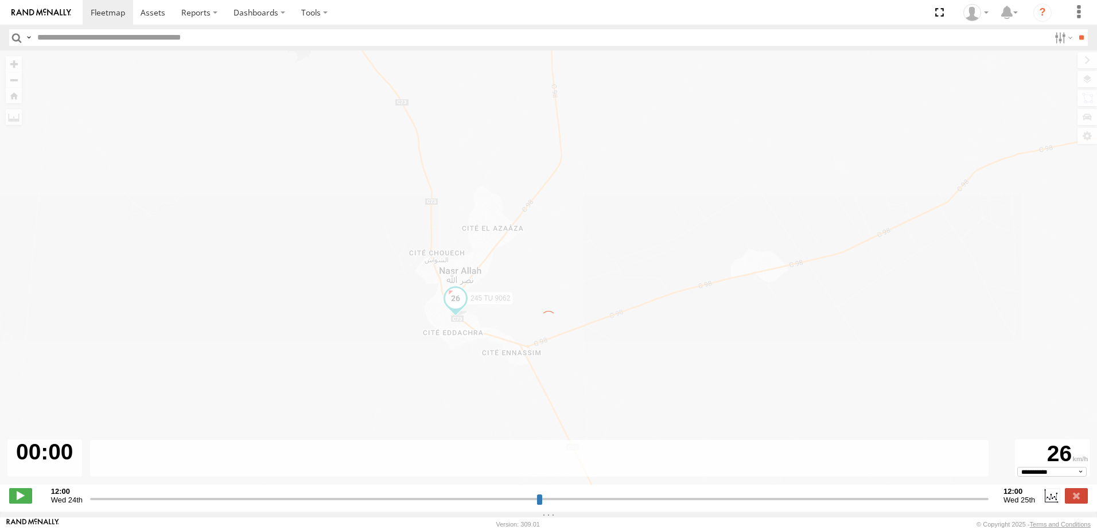
type input "**********"
